Goal: Information Seeking & Learning: Learn about a topic

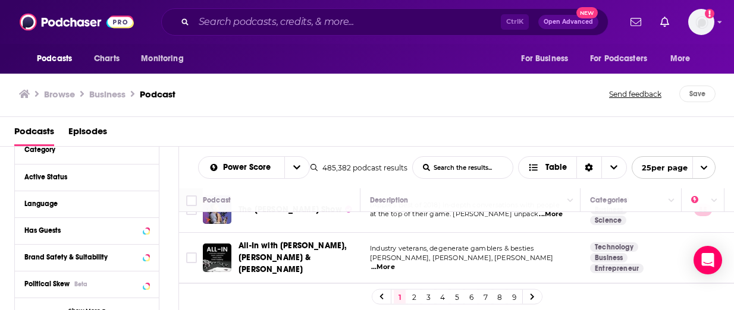
scroll to position [71, 0]
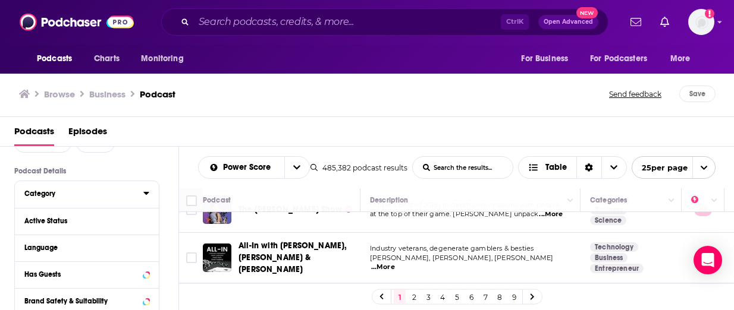
click at [147, 195] on icon at bounding box center [146, 194] width 6 height 10
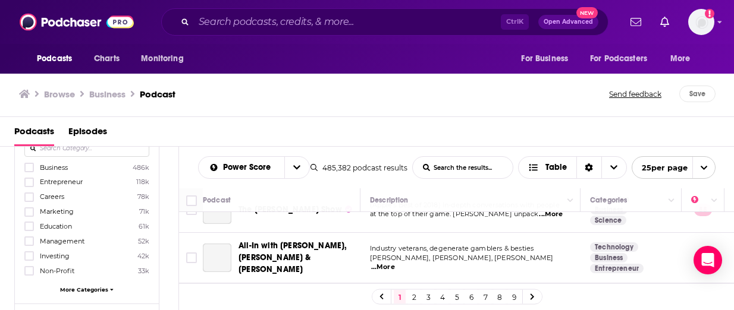
scroll to position [141, 0]
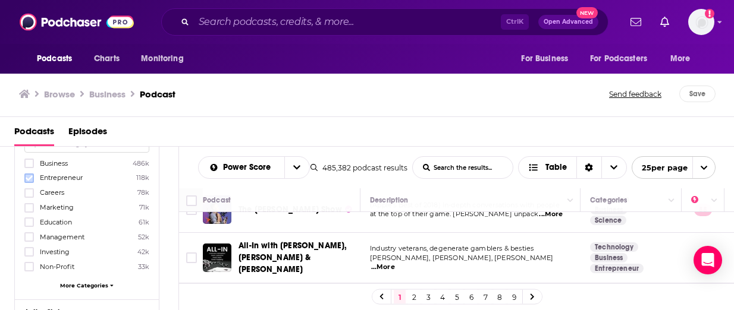
click at [29, 178] on icon at bounding box center [29, 178] width 7 height 7
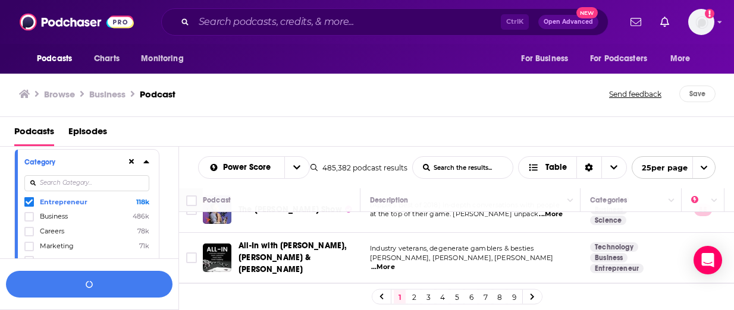
scroll to position [102, 0]
click at [24, 216] on label at bounding box center [29, 218] width 10 height 10
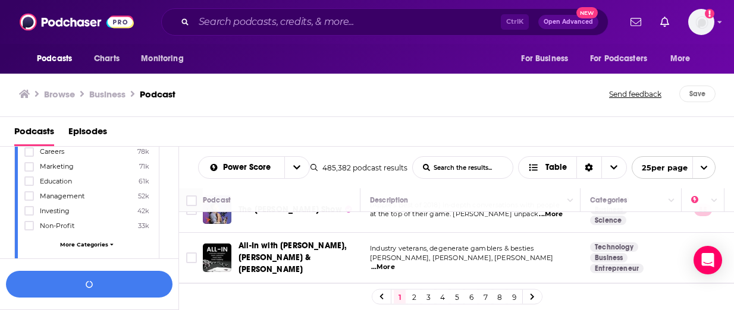
scroll to position [186, 0]
click at [29, 205] on icon at bounding box center [29, 207] width 7 height 5
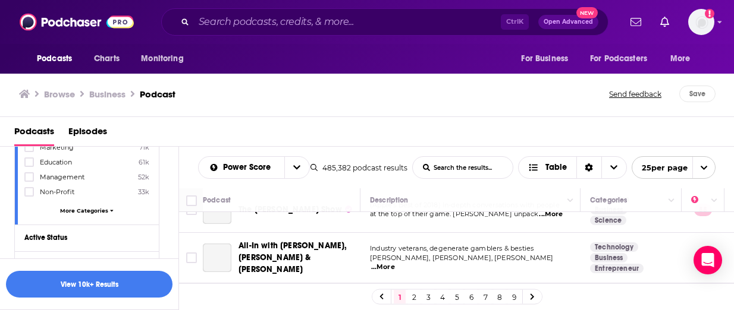
scroll to position [225, 0]
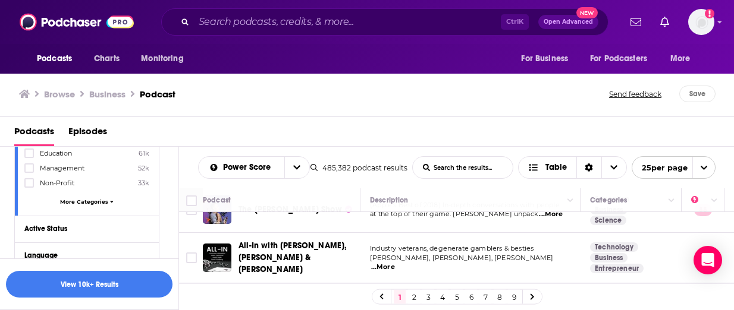
click at [92, 199] on span "More Categories" at bounding box center [84, 202] width 48 height 7
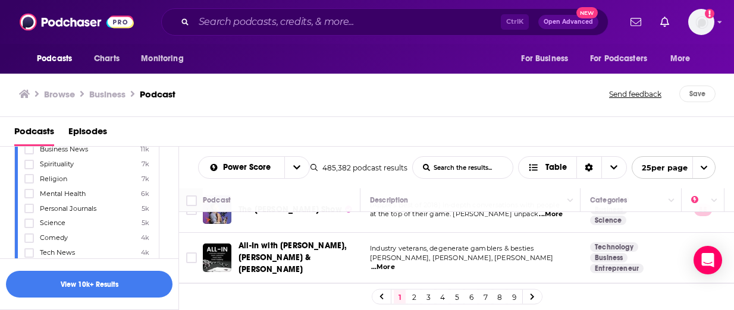
scroll to position [376, 0]
click at [28, 206] on icon at bounding box center [29, 209] width 7 height 7
click at [83, 283] on button "View 10k+ Results" at bounding box center [89, 284] width 167 height 27
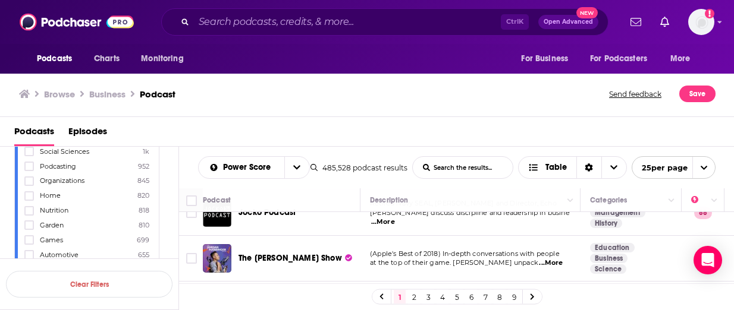
scroll to position [850, 0]
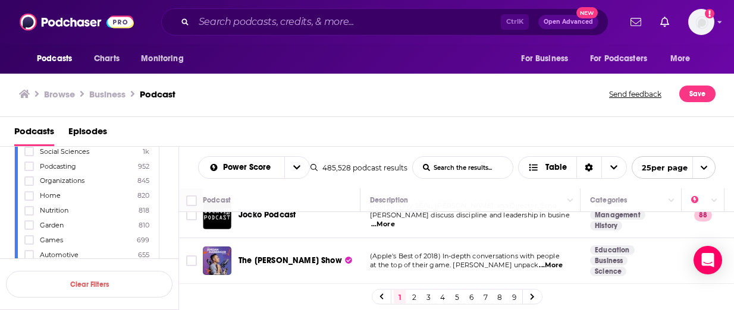
click at [554, 261] on span "...More" at bounding box center [551, 266] width 24 height 10
click at [438, 112] on div "Browse Business Podcast Send feedback Save" at bounding box center [367, 94] width 735 height 46
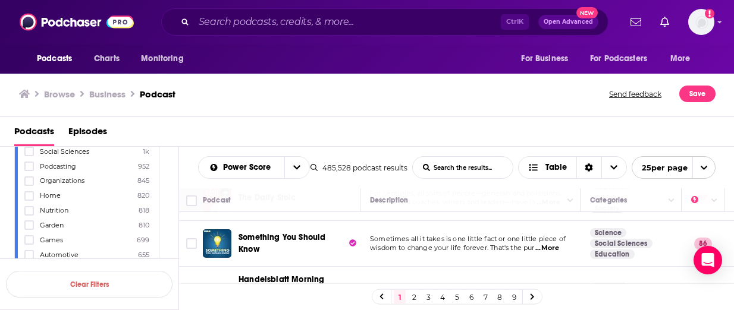
scroll to position [1074, 0]
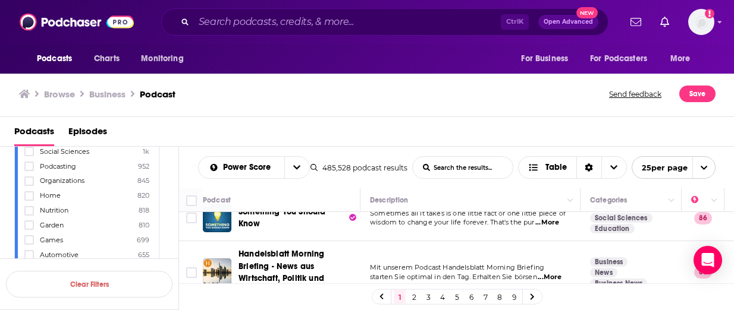
click at [413, 294] on link "2" at bounding box center [414, 297] width 12 height 14
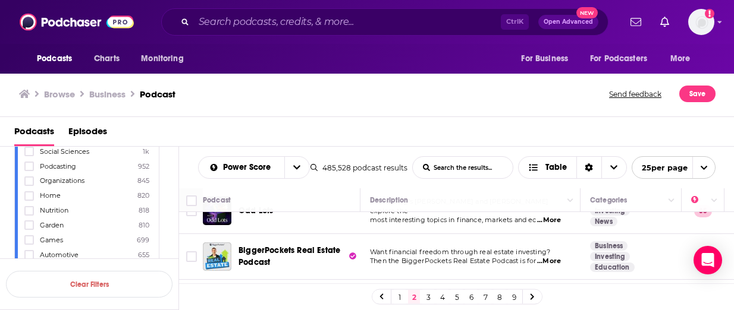
scroll to position [222, 0]
click at [555, 256] on span "...More" at bounding box center [549, 261] width 24 height 10
click at [334, 111] on div "Browse Business Podcast Send feedback Save" at bounding box center [367, 94] width 735 height 46
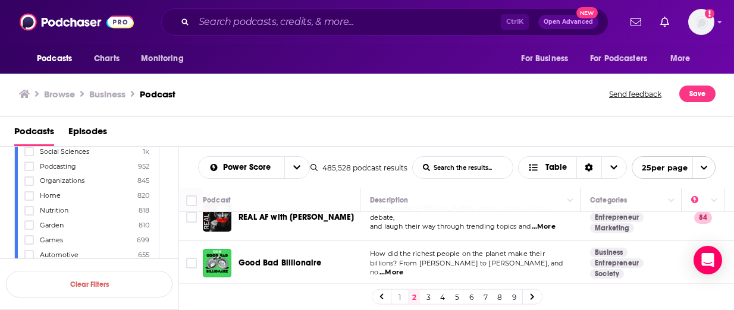
scroll to position [539, 0]
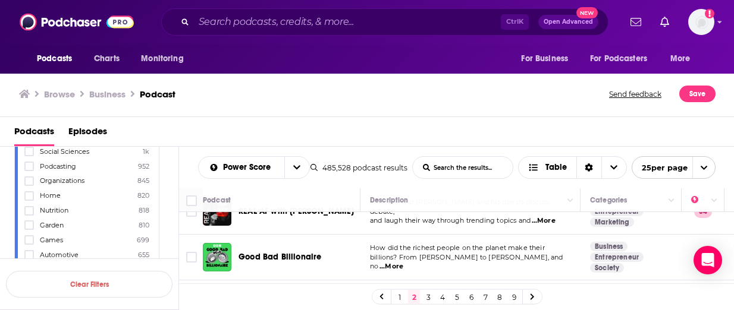
click at [403, 262] on span "...More" at bounding box center [391, 267] width 24 height 10
click at [330, 92] on div "Browse Business Podcast" at bounding box center [314, 94] width 591 height 17
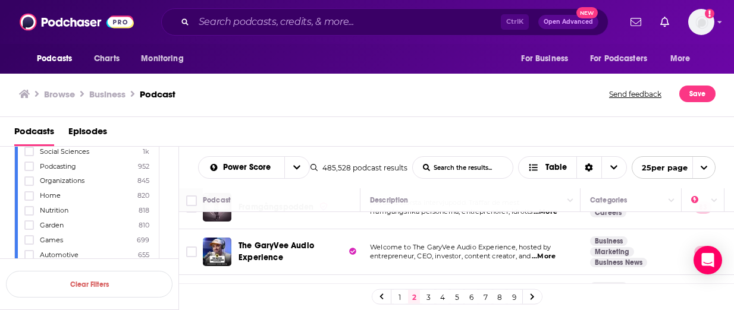
scroll to position [780, 0]
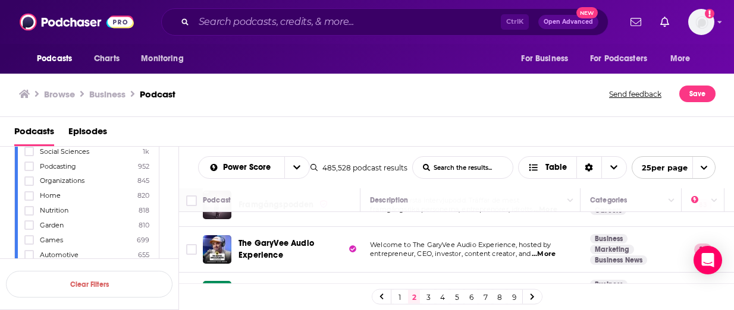
click at [551, 250] on span "...More" at bounding box center [544, 255] width 24 height 10
click at [343, 125] on div "Podcasts Episodes" at bounding box center [369, 134] width 711 height 24
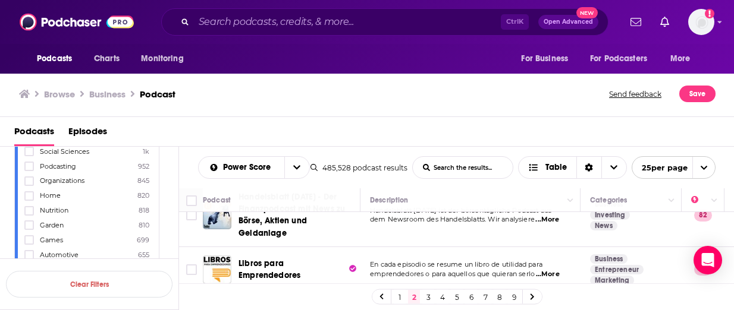
scroll to position [1076, 0]
